Goal: Find contact information: Find contact information

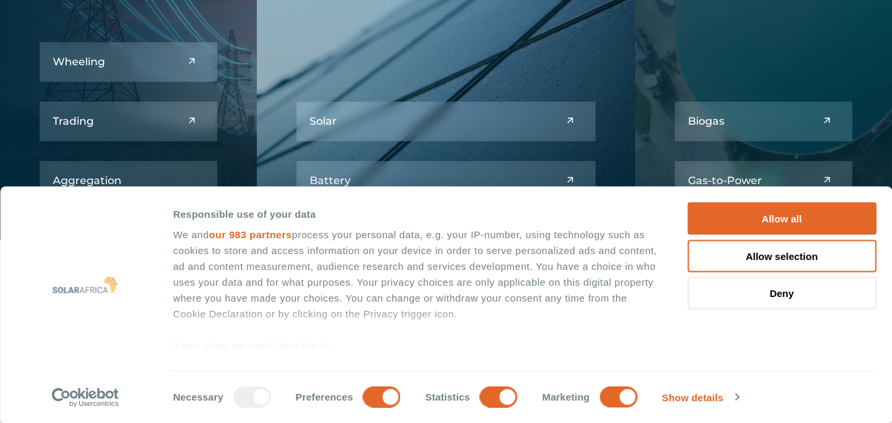
scroll to position [1650, 0]
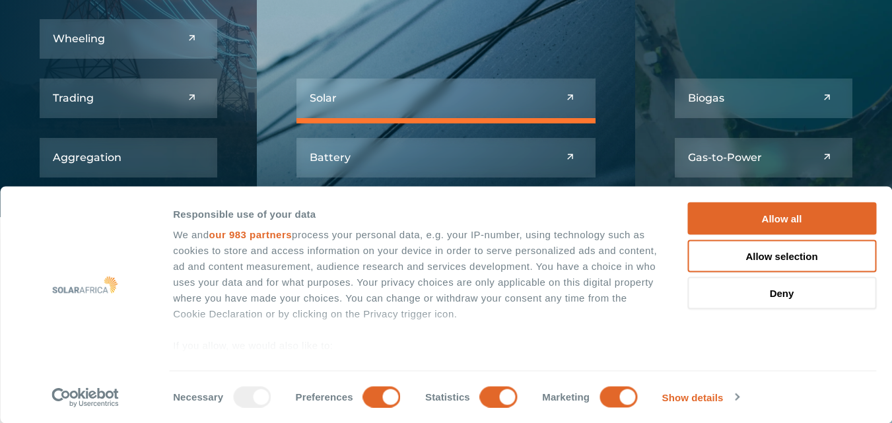
click at [499, 110] on link at bounding box center [445, 99] width 299 height 40
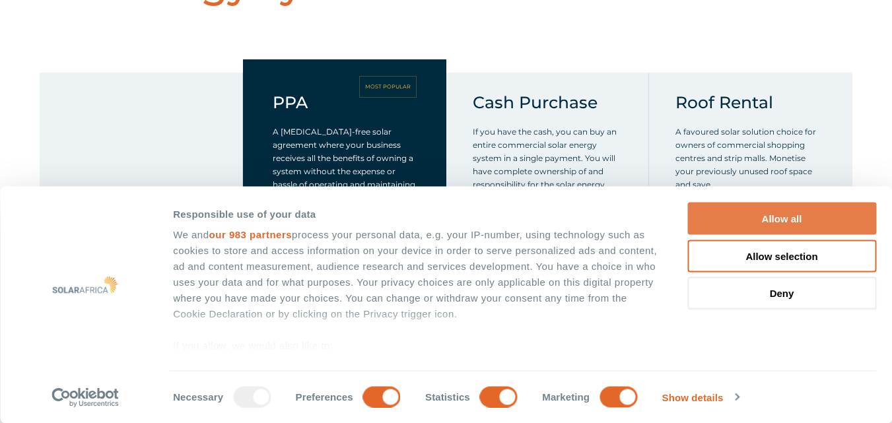
click at [802, 213] on button "Allow all" at bounding box center [781, 219] width 189 height 32
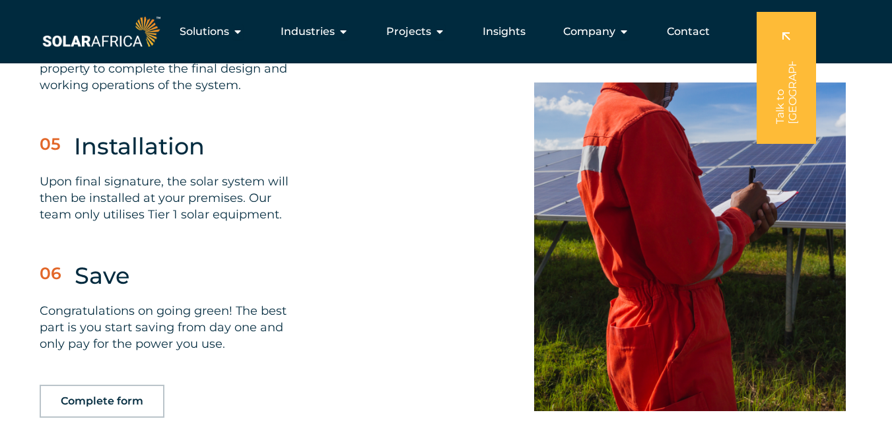
scroll to position [3894, 0]
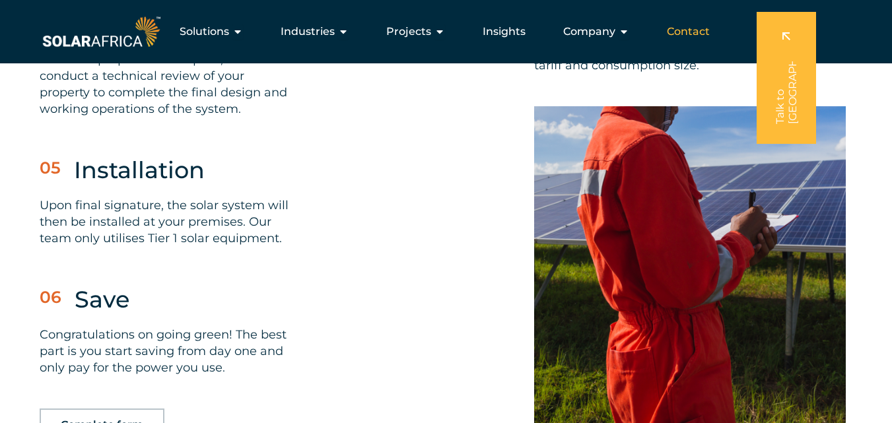
click at [701, 27] on span "Contact" at bounding box center [688, 32] width 43 height 16
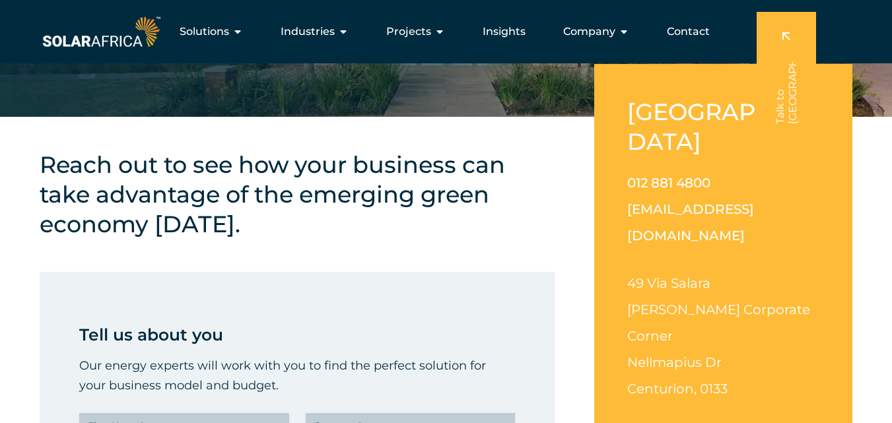
scroll to position [198, 0]
